Goal: Task Accomplishment & Management: Complete application form

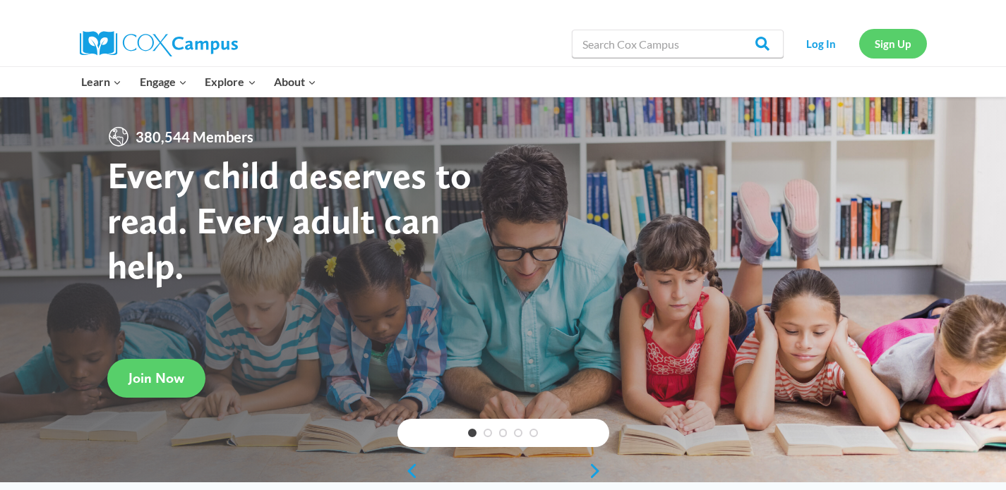
click at [903, 44] on link "Sign Up" at bounding box center [893, 43] width 68 height 29
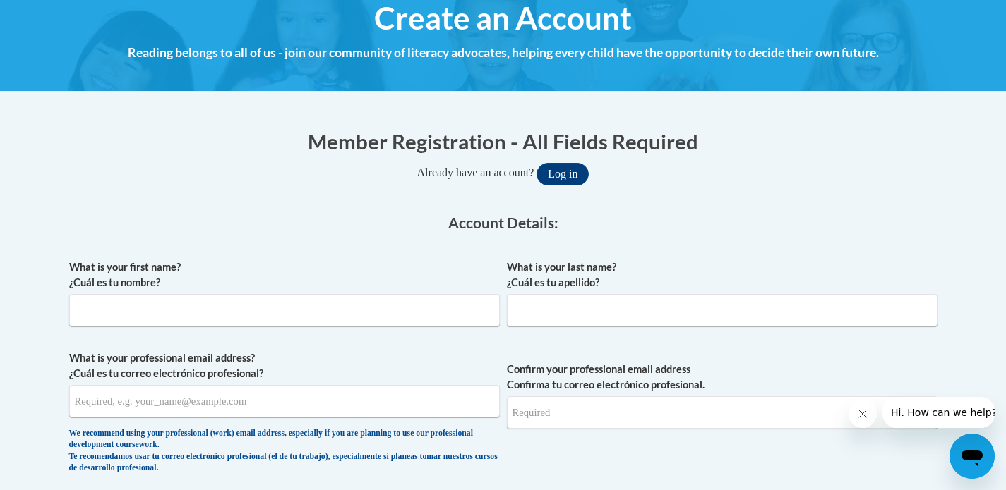
scroll to position [171, 0]
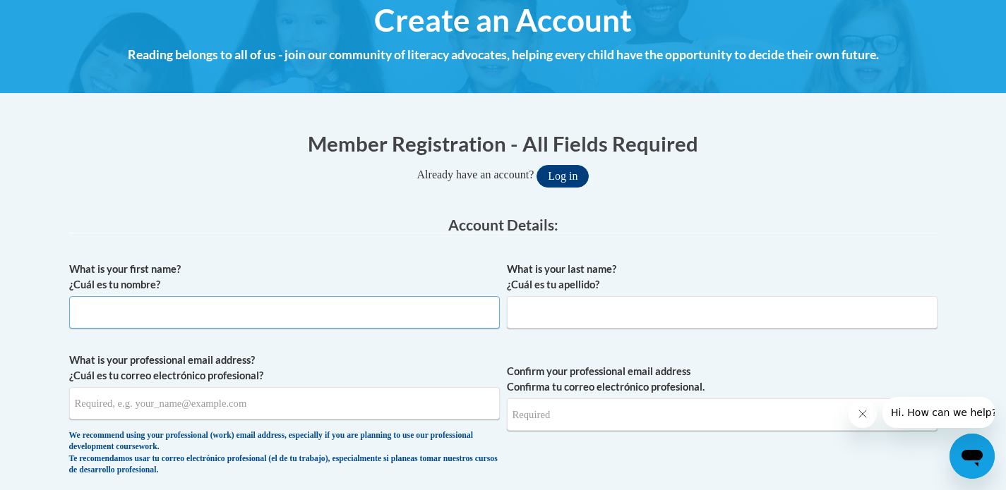
click at [165, 311] on input "What is your first name? ¿Cuál es tu nombre?" at bounding box center [284, 312] width 431 height 32
type input "[GEOGRAPHIC_DATA]"
click at [551, 317] on input "What is your last name? ¿Cuál es tu apellido?" at bounding box center [722, 312] width 431 height 32
type input "h"
type input "Hensley"
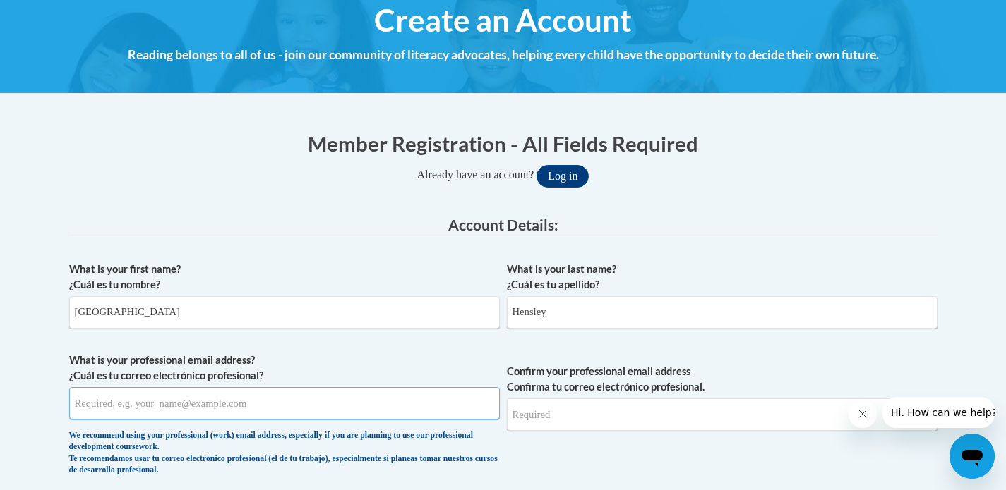
click at [280, 413] on input "What is your professional email address? ¿Cuál es tu correo electrónico profesi…" at bounding box center [284, 403] width 431 height 32
type input "[EMAIL_ADDRESS][DOMAIN_NAME]"
click at [572, 424] on input "Confirm your professional email address Confirma tu correo electrónico profesio…" at bounding box center [722, 415] width 431 height 32
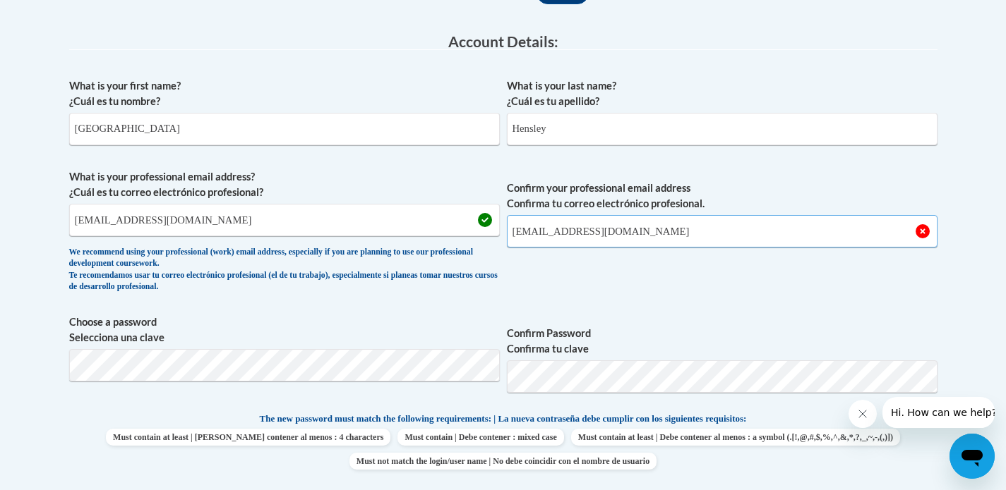
scroll to position [356, 0]
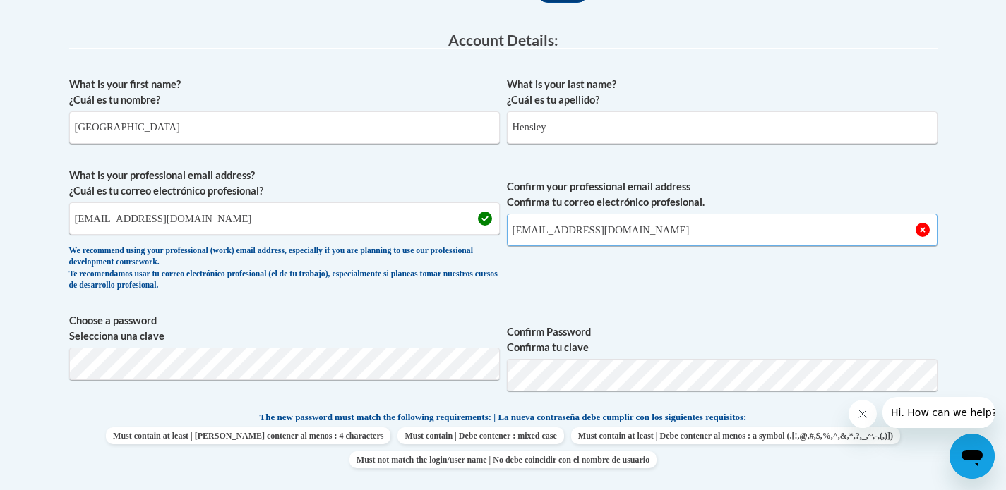
type input "[EMAIL_ADDRESS][DOMAIN_NAME]"
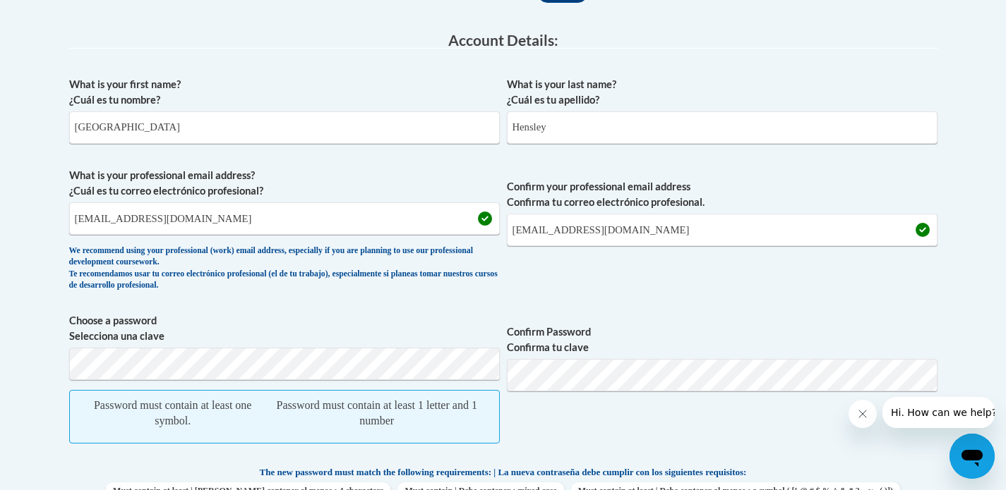
click at [543, 421] on span "Confirm Password Confirma tu clave" at bounding box center [722, 385] width 431 height 145
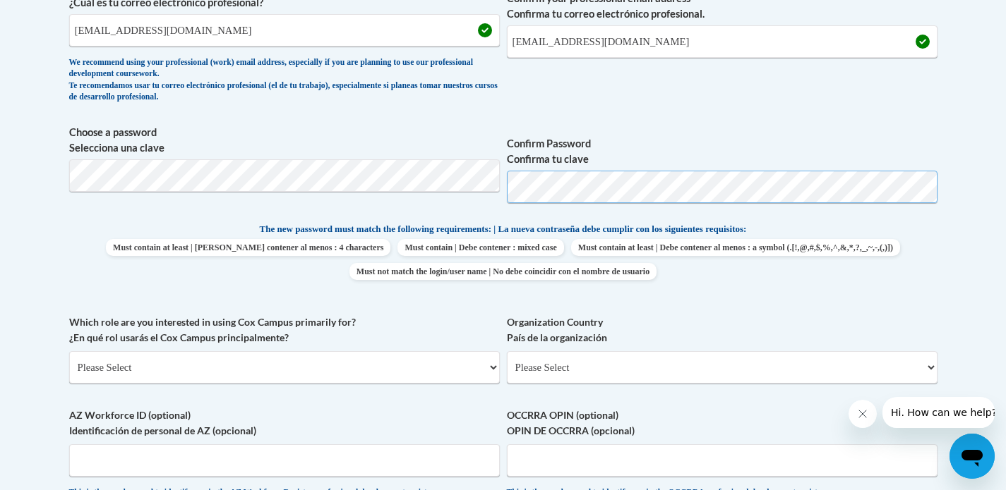
scroll to position [554, 0]
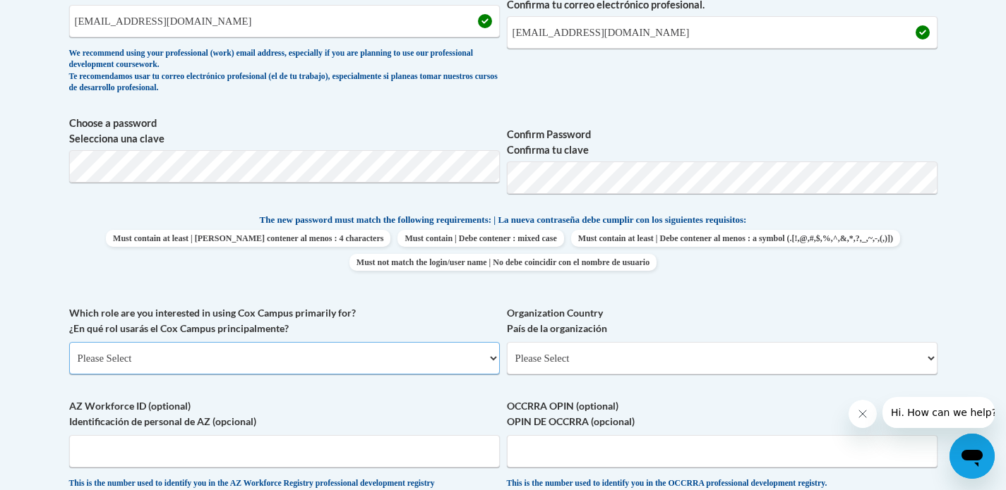
click at [173, 356] on select "Please Select College/University | Colegio/Universidad Community/Nonprofit Part…" at bounding box center [284, 358] width 431 height 32
select select "fbf2d438-af2f-41f8-98f1-81c410e29de3"
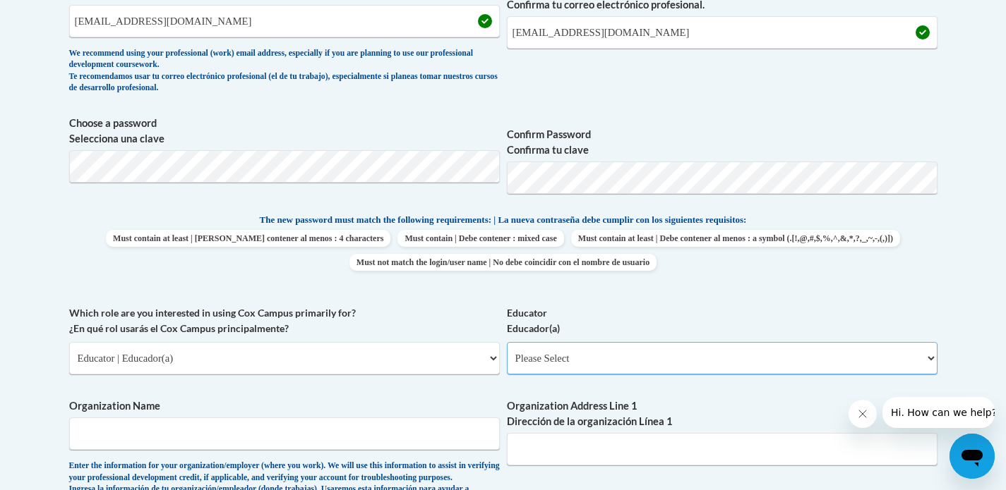
click at [692, 357] on select "Please Select Early Learning/Daycare Teacher/Family Home Care Provider | Maestr…" at bounding box center [722, 358] width 431 height 32
select select "d5fdb05a-b36c-4d60-97fa-9afceda7e903"
click at [313, 445] on input "Organization Name" at bounding box center [284, 434] width 431 height 32
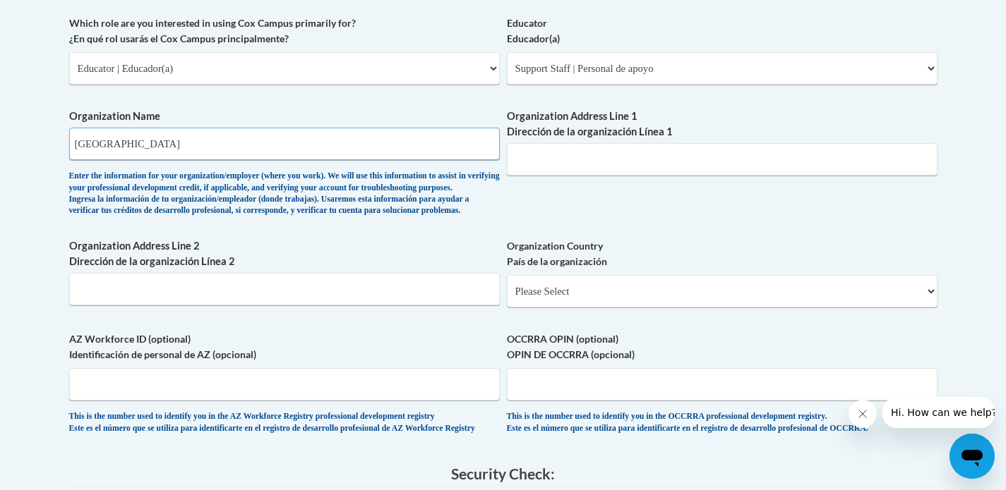
scroll to position [894, 0]
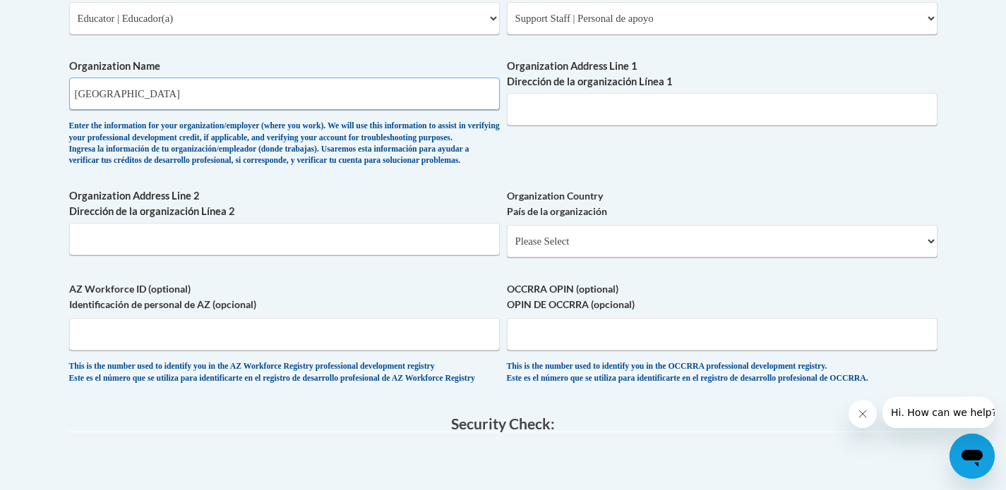
type input "Gahanna Jefferson Preschool"
click at [920, 258] on select "Please Select United States | Estados Unidos Outside of the United States | Fue…" at bounding box center [722, 241] width 431 height 32
select select "ad49bcad-a171-4b2e-b99c-48b446064914"
select select
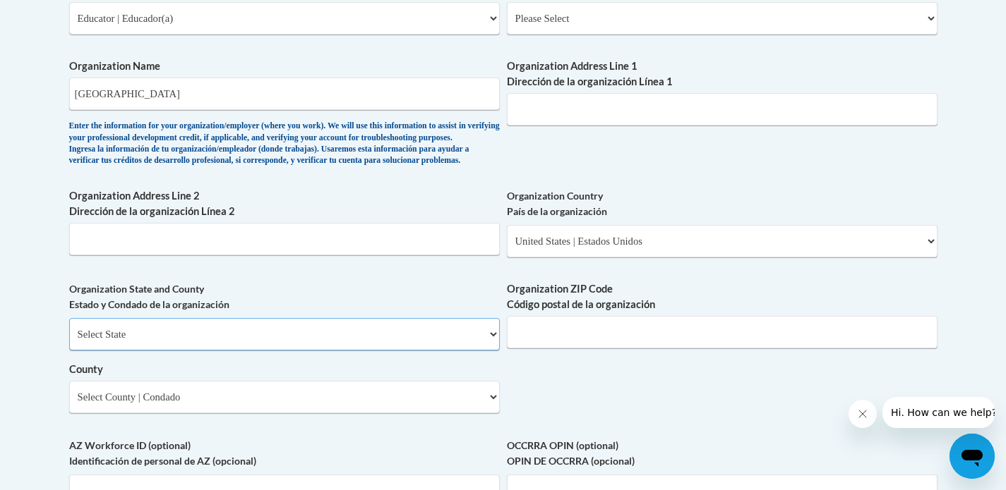
click at [490, 351] on select "Select State Alabama Alaska Arizona Arkansas California Colorado Connecticut De…" at bounding box center [284, 334] width 431 height 32
select select "Ohio"
click at [709, 349] on input "Organization ZIP Code Código postal de la organización" at bounding box center [722, 332] width 431 height 32
type input "43004"
type input "322 Rocky Springs Dr"
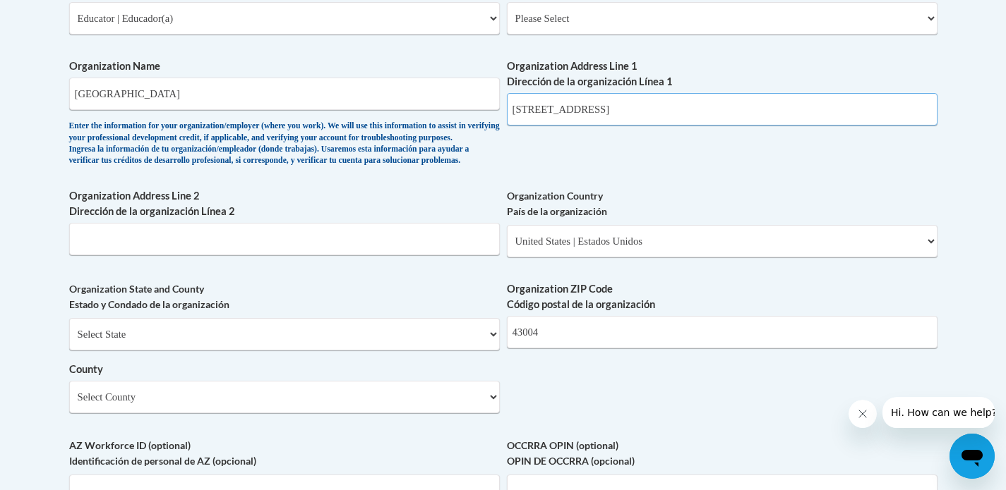
click at [624, 103] on input "322 Rocky Springs Dr" at bounding box center [722, 109] width 431 height 32
click at [623, 106] on input "322 Rocky Springs Dr" at bounding box center [722, 109] width 431 height 32
click at [490, 414] on select "Select County Adams Allen Ashland Ashtabula Athens Auglaize Belmont Brown Butle…" at bounding box center [284, 397] width 431 height 32
select select "Franklin"
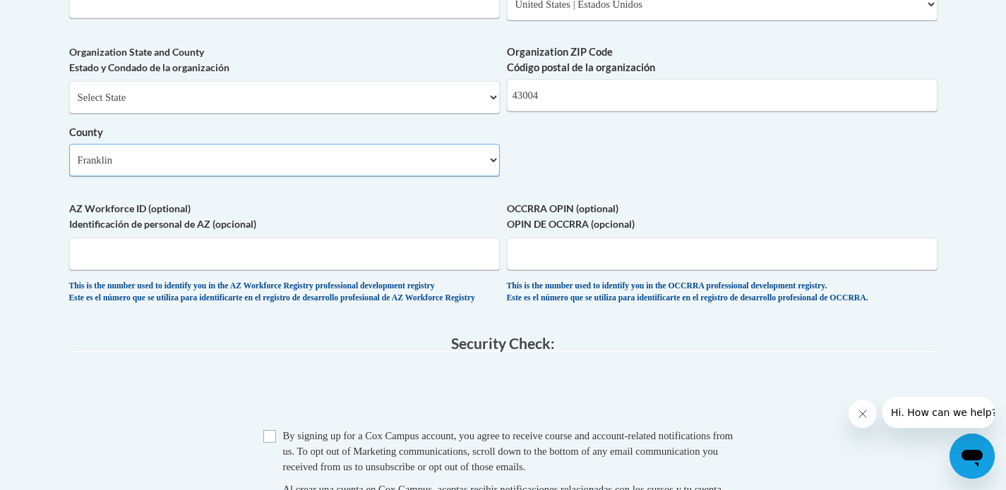
scroll to position [1138, 0]
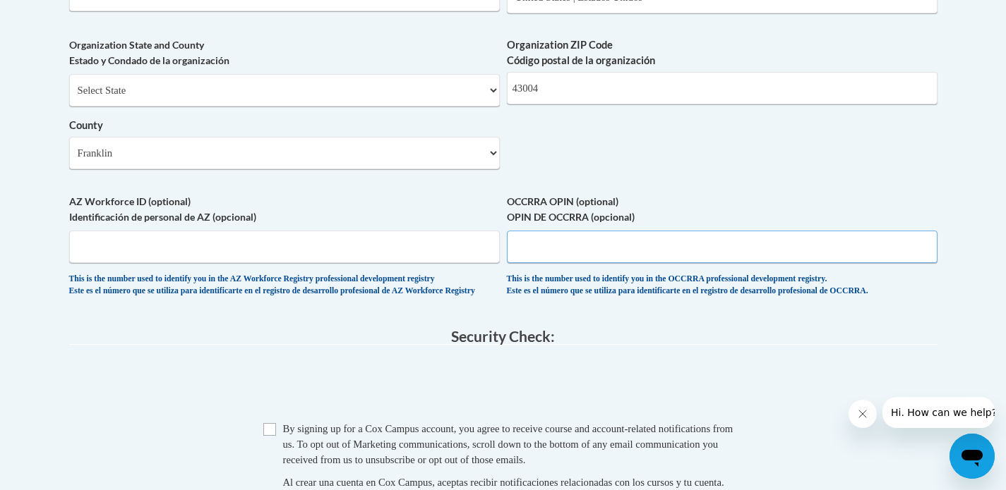
click at [589, 263] on input "OCCRRA OPIN (optional) OPIN DE OCCRRA (opcional)" at bounding box center [722, 247] width 431 height 32
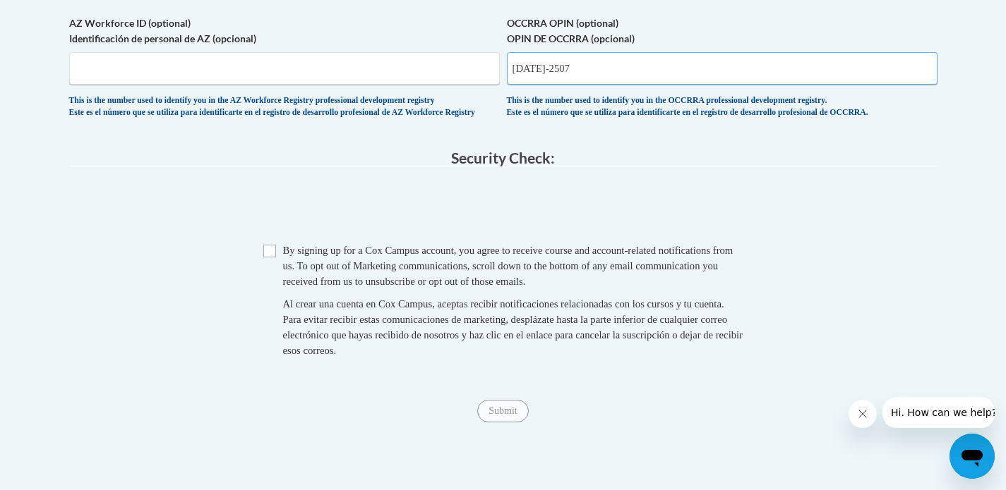
scroll to position [1323, 0]
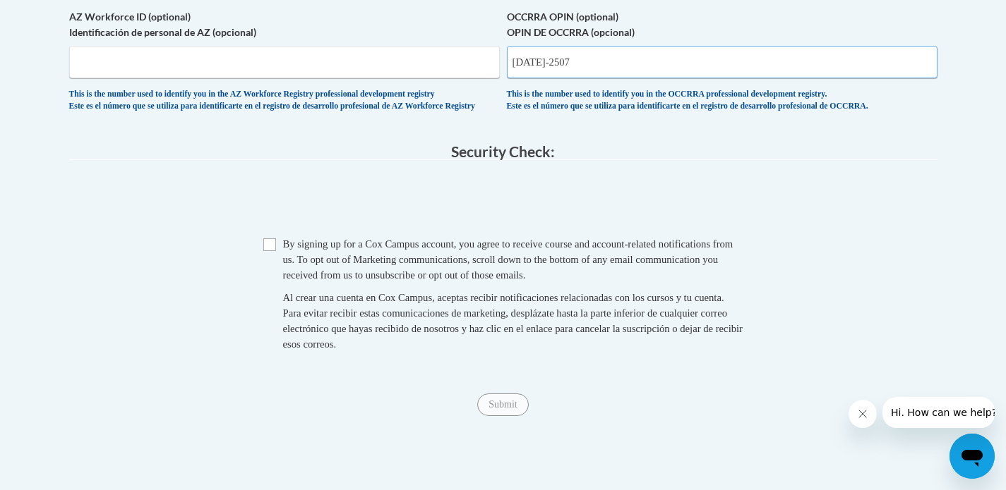
type input "1142-2507"
click at [267, 251] on input "Checkbox" at bounding box center [269, 245] width 13 height 13
checkbox input "true"
click at [500, 416] on input "Submit" at bounding box center [502, 405] width 51 height 23
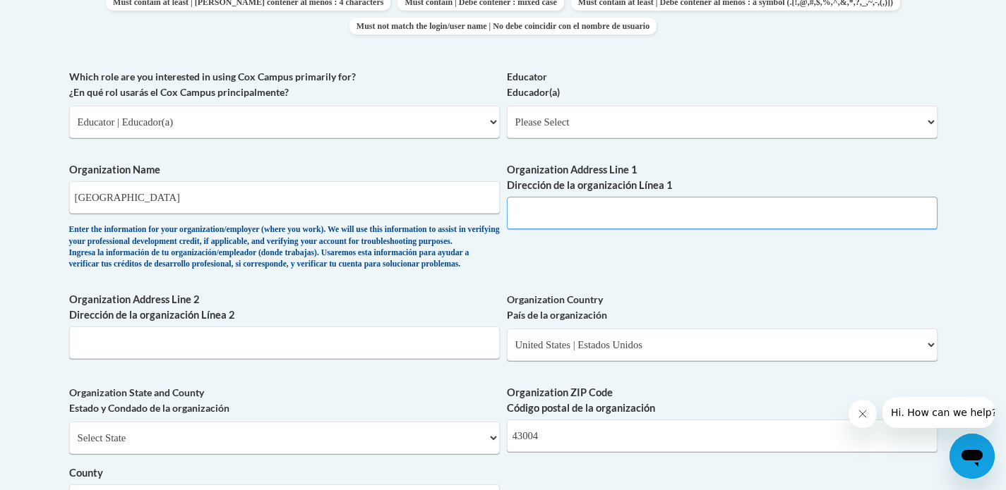
scroll to position [770, 0]
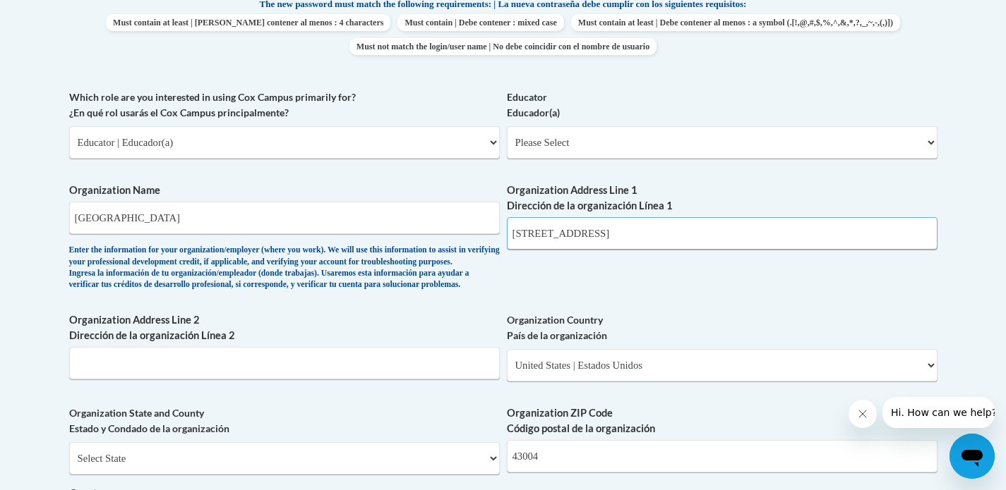
type input "380 Granville St"
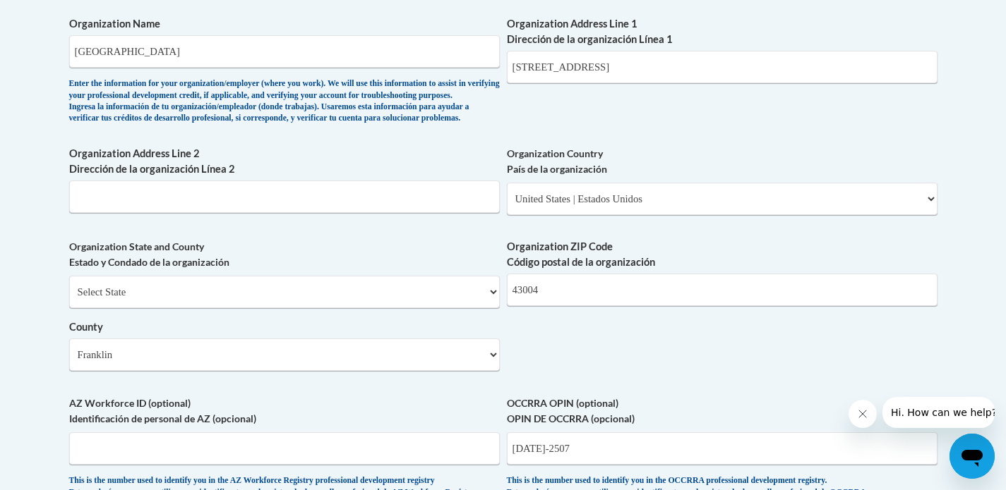
scroll to position [932, 0]
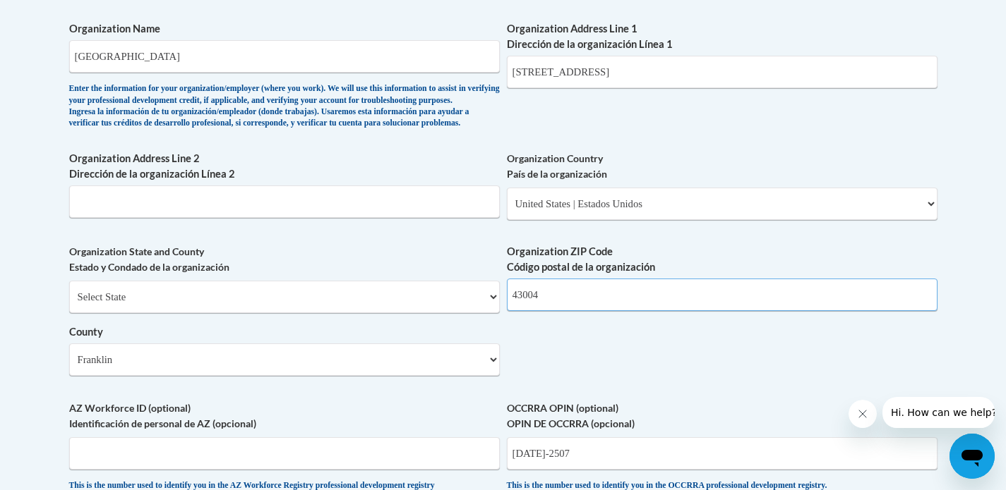
click at [548, 311] on input "43004" at bounding box center [722, 295] width 431 height 32
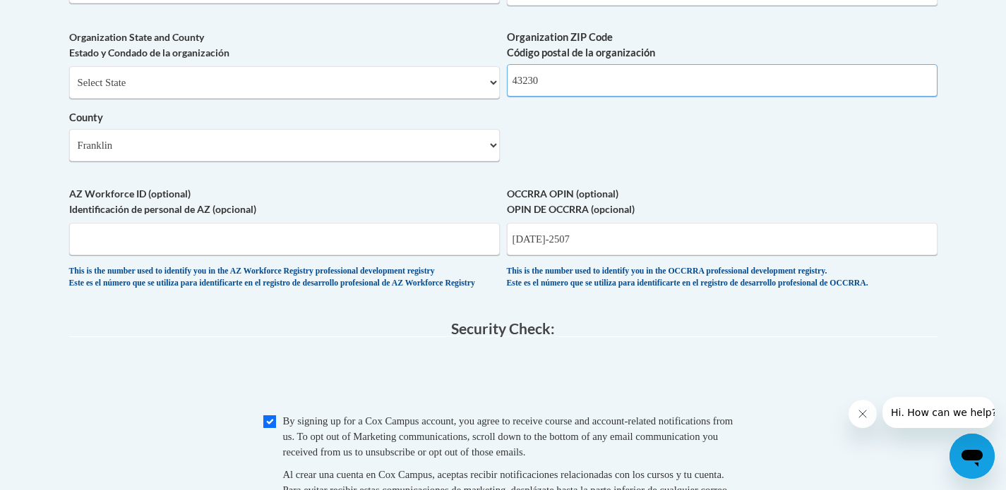
scroll to position [1157, 0]
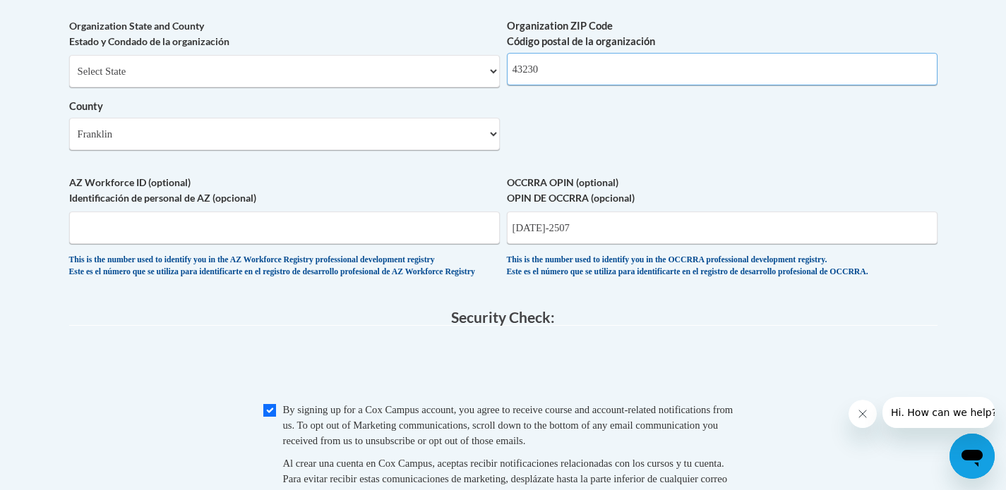
type input "43230"
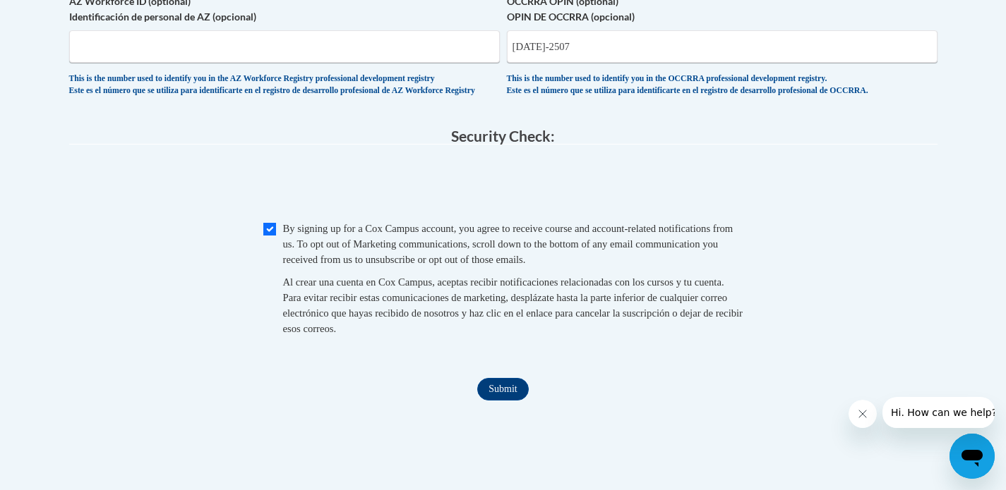
scroll to position [1367, 0]
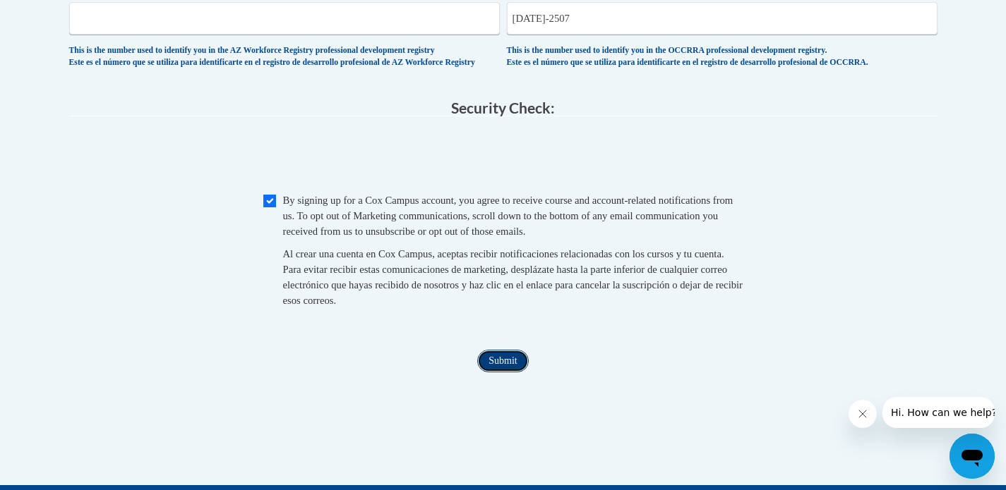
click at [494, 373] on input "Submit" at bounding box center [502, 361] width 51 height 23
click at [764, 162] on fieldset "Security Check: Enter the security code + = TextBox Checkbox" at bounding box center [503, 220] width 868 height 240
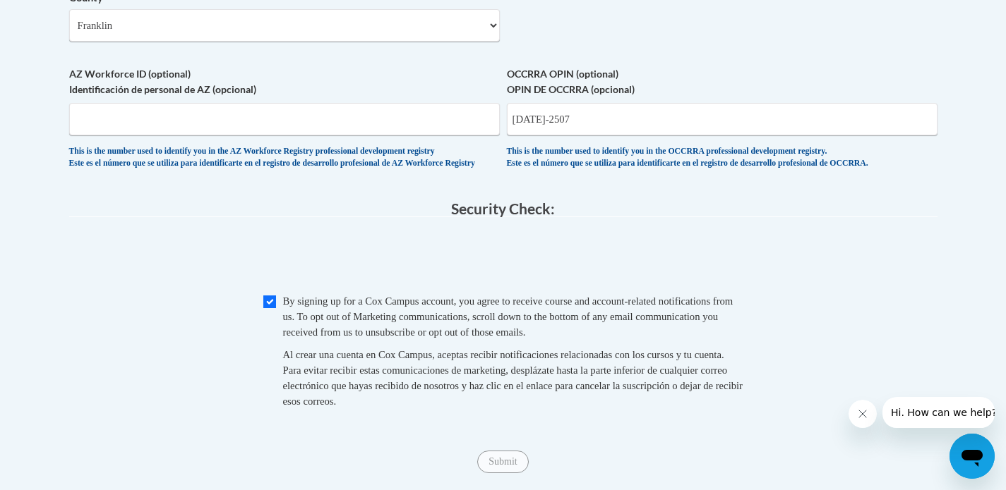
scroll to position [1240, 0]
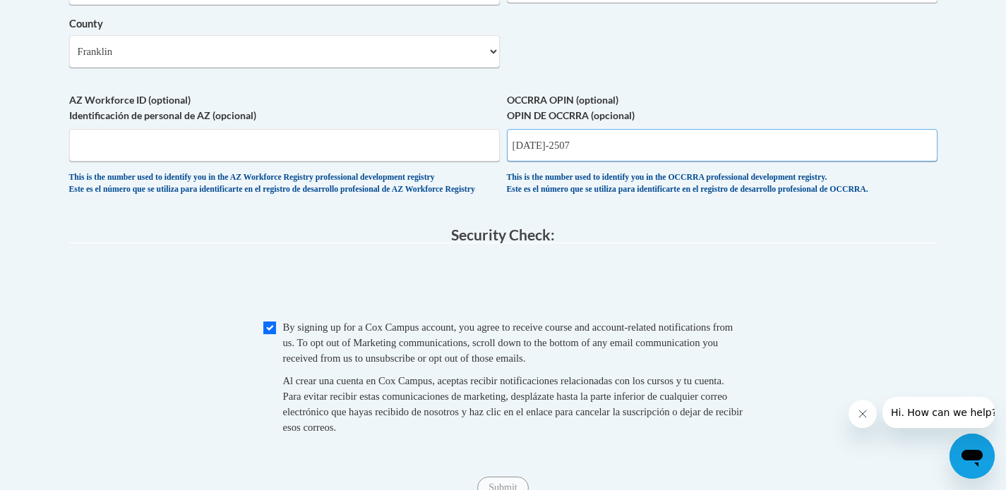
click at [538, 162] on input "1142-2507" at bounding box center [722, 145] width 431 height 32
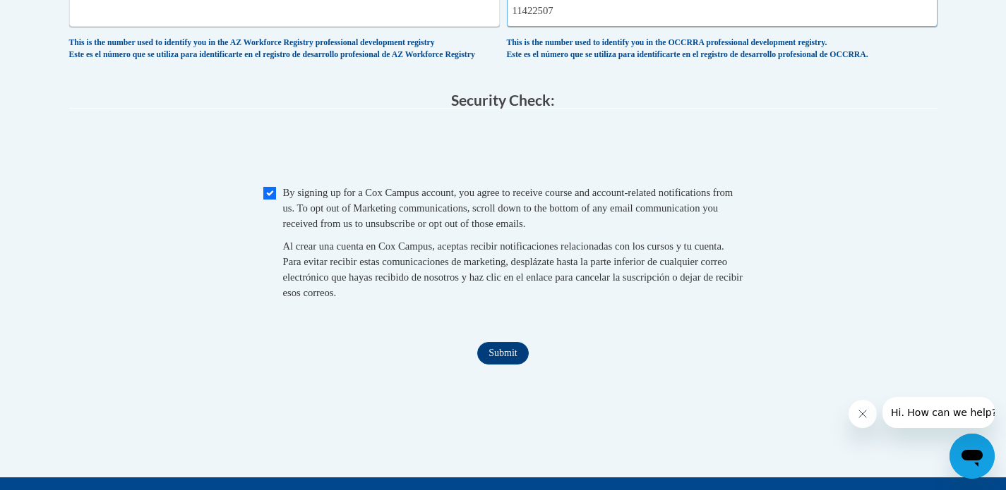
scroll to position [1378, 0]
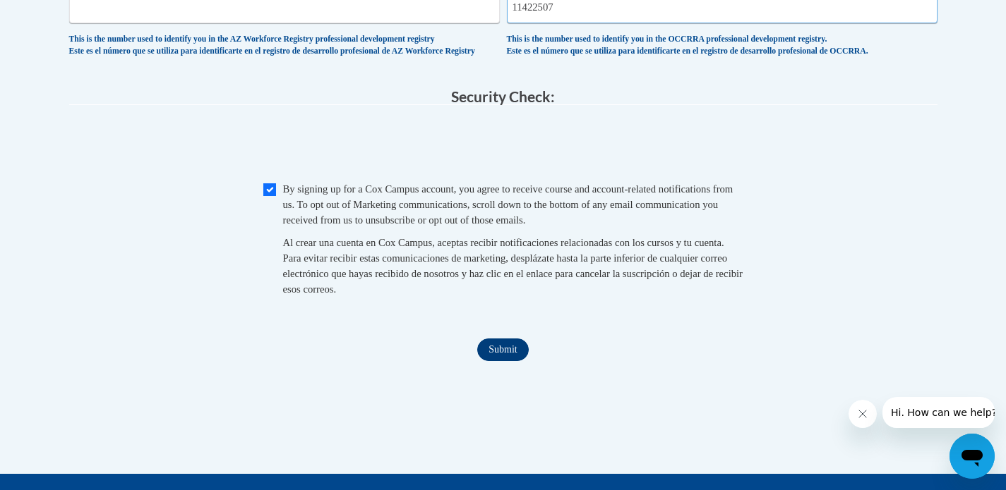
type input "11422507"
click at [501, 361] on input "Submit" at bounding box center [502, 350] width 51 height 23
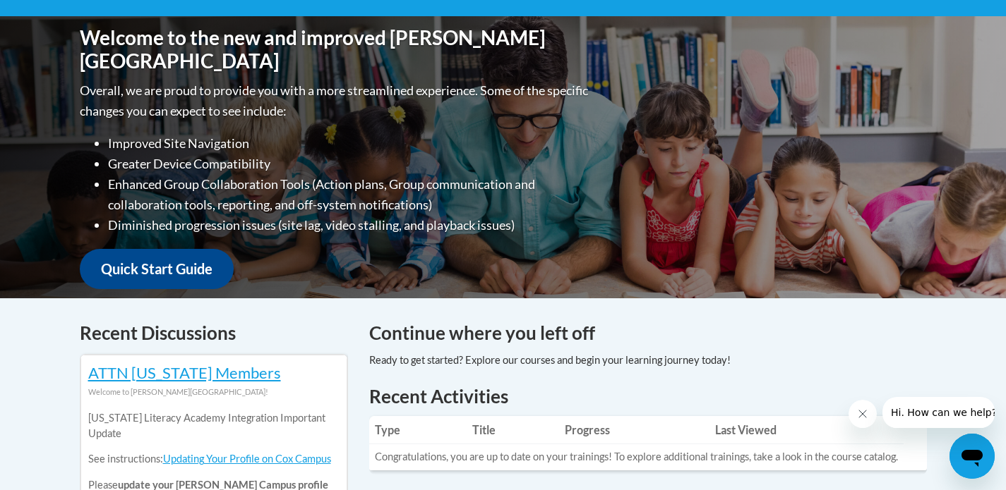
scroll to position [297, 0]
